Goal: Find specific page/section: Find specific page/section

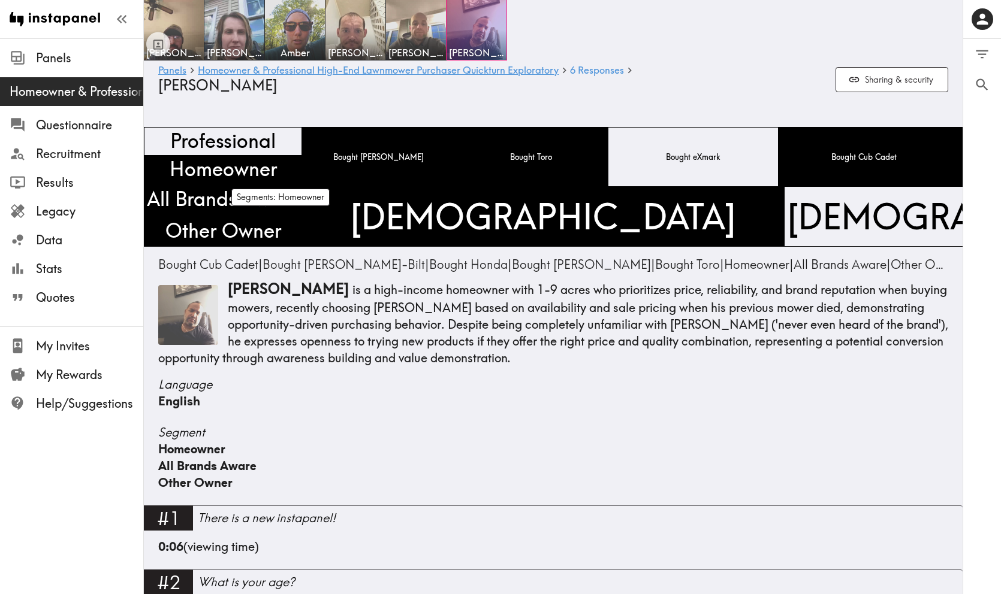
click at [276, 170] on span "Homeowner" at bounding box center [223, 169] width 112 height 32
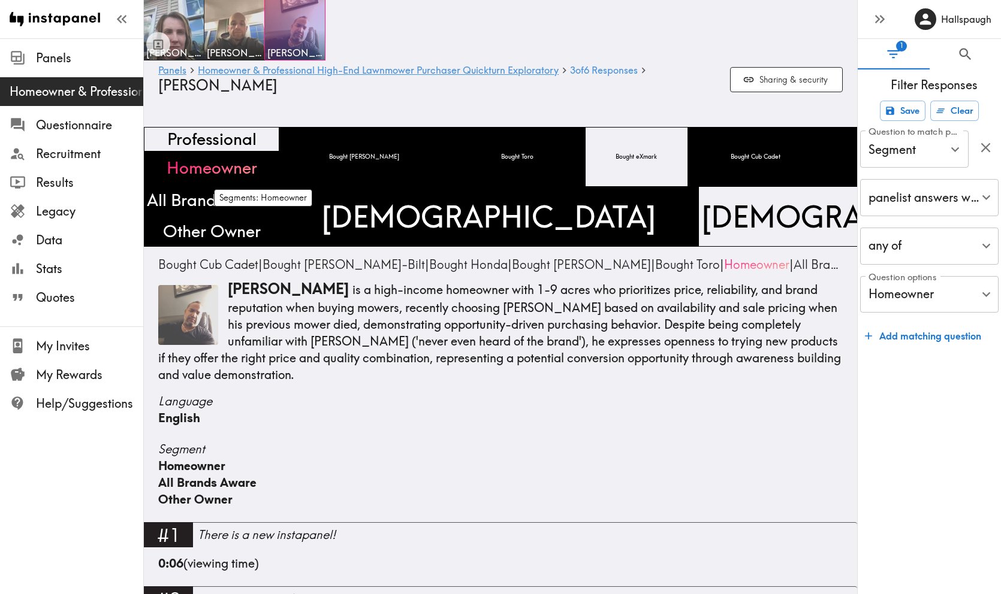
click at [259, 168] on span "Homeowner" at bounding box center [211, 168] width 95 height 28
click at [255, 230] on span "Other Owner" at bounding box center [212, 232] width 102 height 28
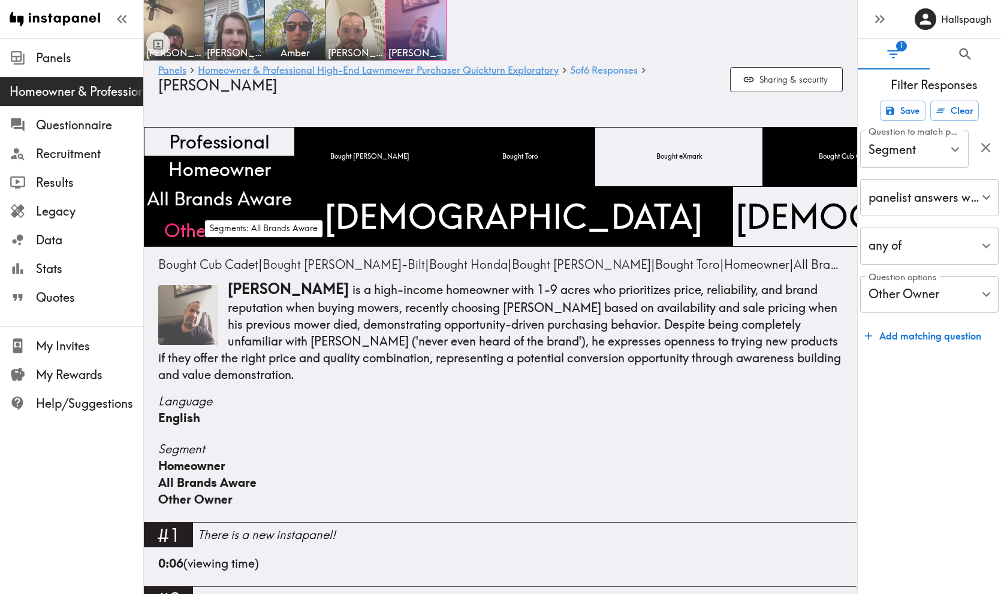
click at [213, 197] on span "All Brands Aware" at bounding box center [219, 198] width 150 height 31
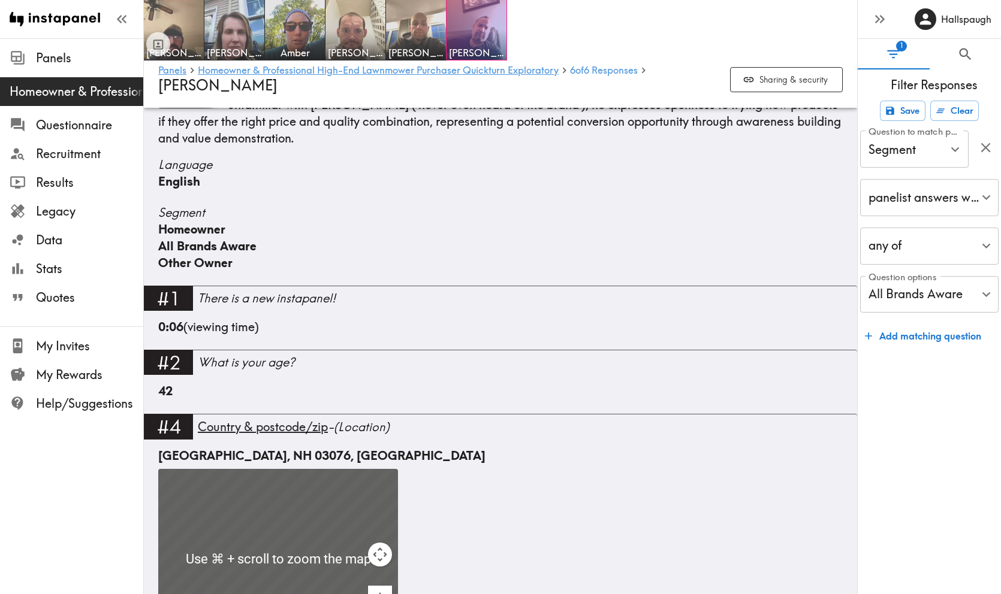
scroll to position [195, 0]
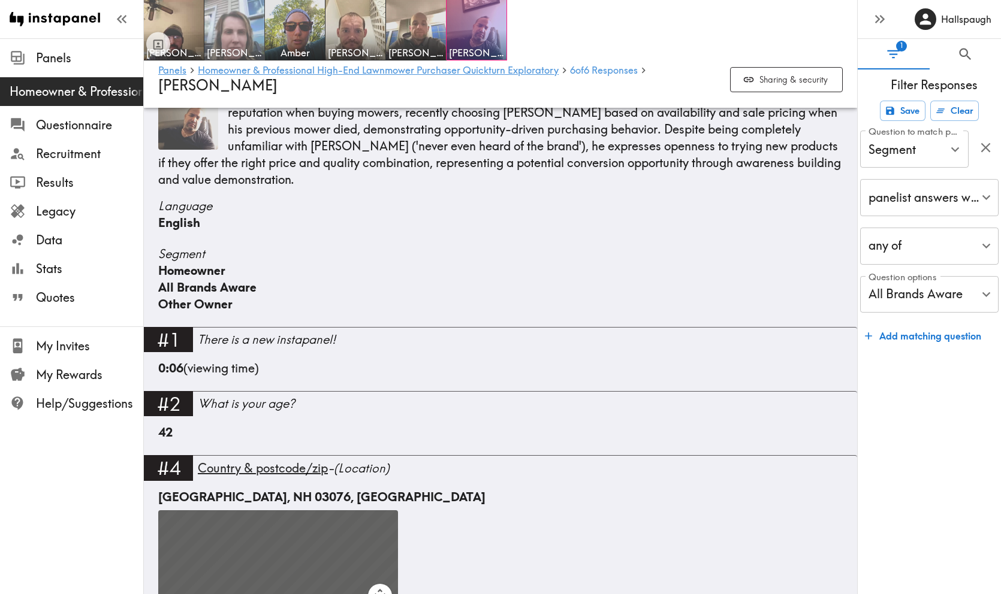
click at [228, 34] on img at bounding box center [234, 30] width 63 height 63
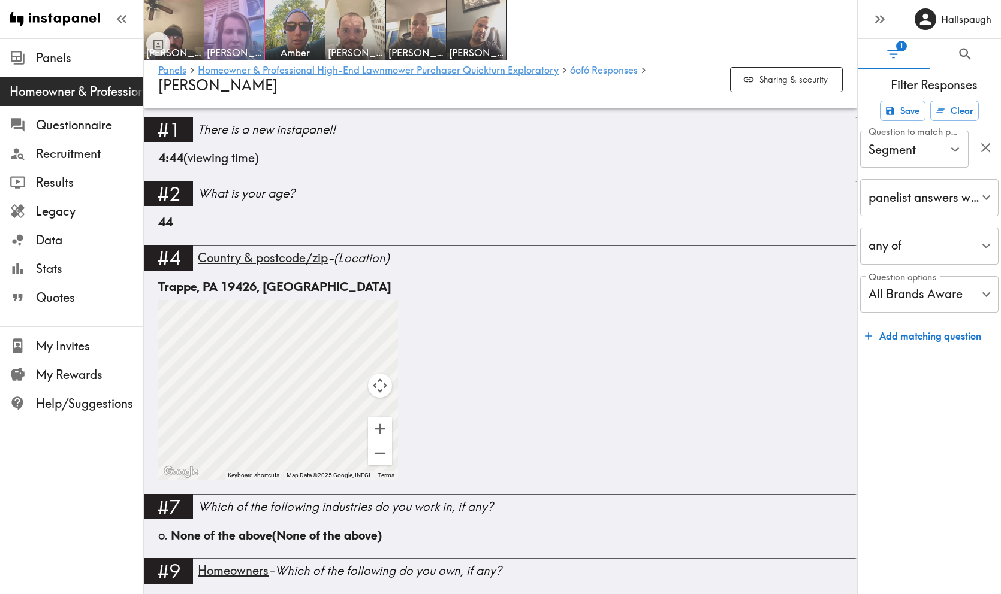
scroll to position [407, 0]
